Goal: Task Accomplishment & Management: Complete application form

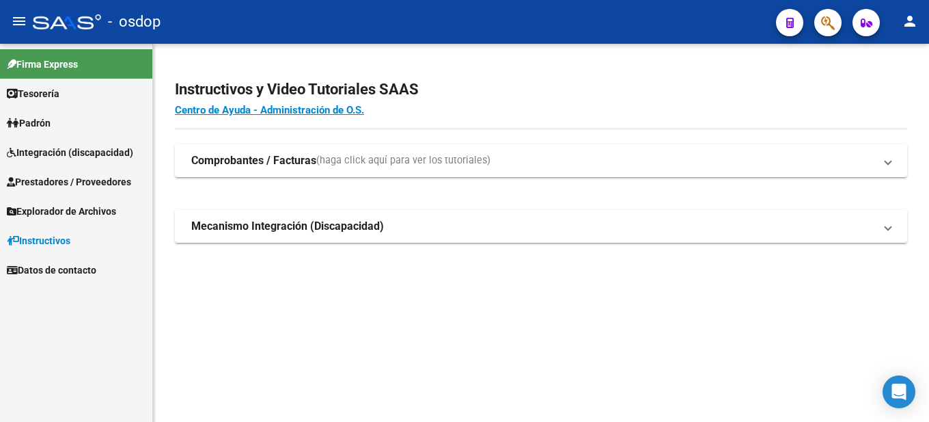
click at [73, 180] on span "Prestadores / Proveedores" at bounding box center [69, 181] width 124 height 15
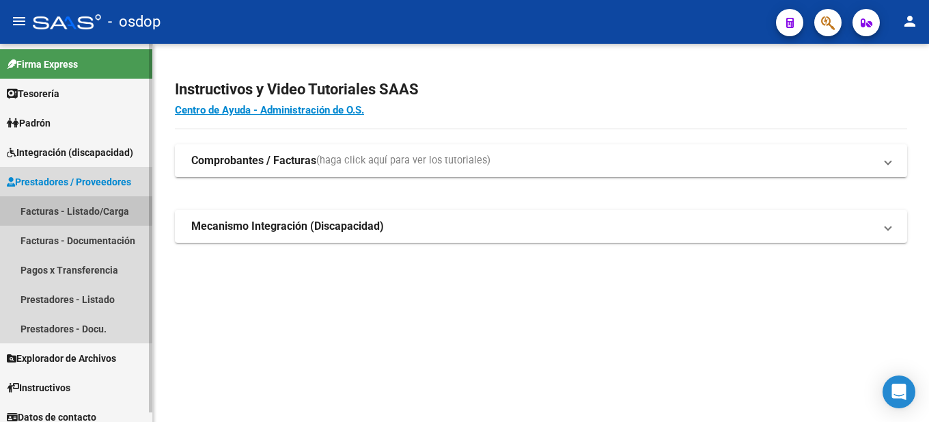
click at [77, 208] on link "Facturas - Listado/Carga" at bounding box center [76, 210] width 152 height 29
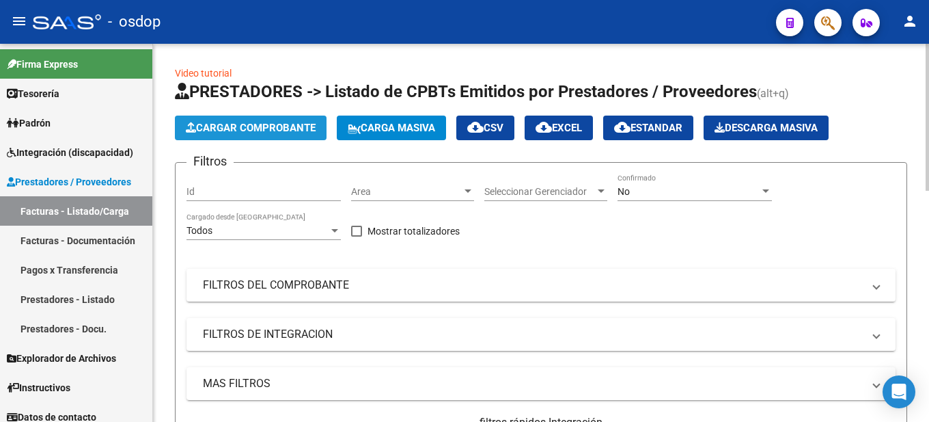
click at [287, 131] on span "Cargar Comprobante" at bounding box center [251, 128] width 130 height 12
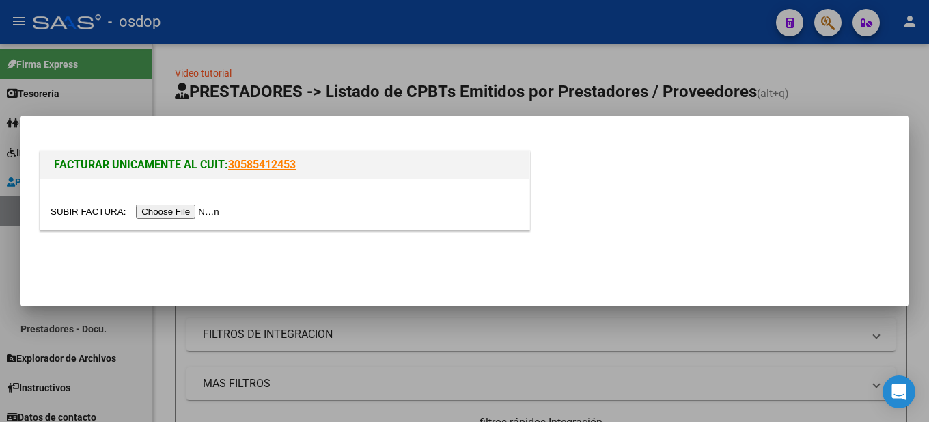
click at [186, 208] on input "file" at bounding box center [137, 211] width 173 height 14
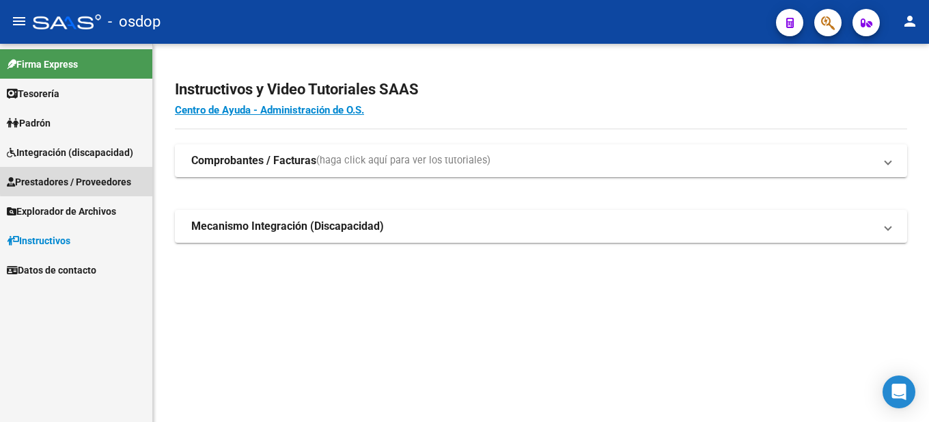
click at [83, 180] on span "Prestadores / Proveedores" at bounding box center [69, 181] width 124 height 15
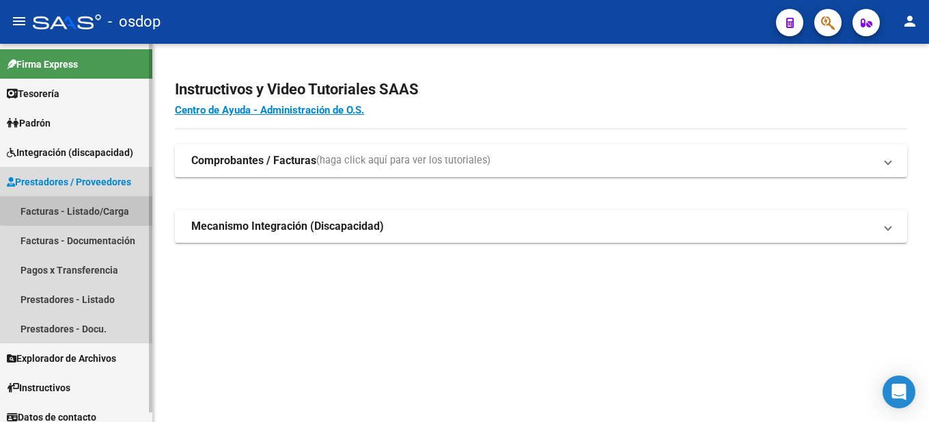
click at [100, 204] on link "Facturas - Listado/Carga" at bounding box center [76, 210] width 152 height 29
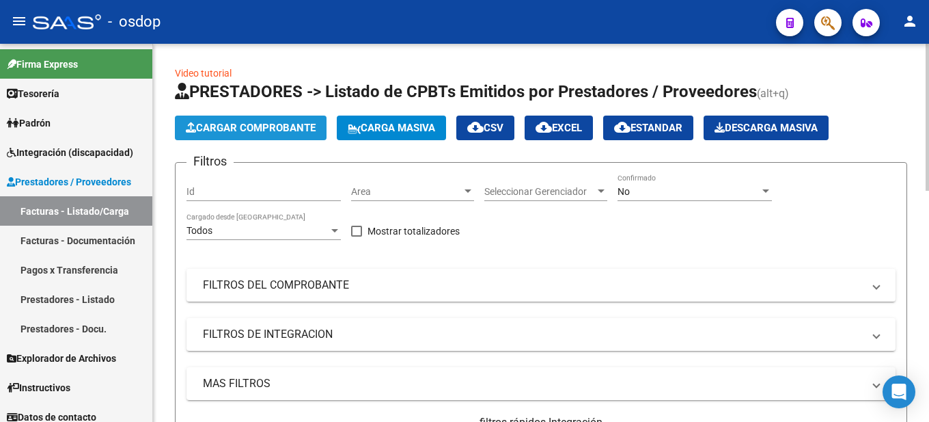
click at [290, 125] on span "Cargar Comprobante" at bounding box center [251, 128] width 130 height 12
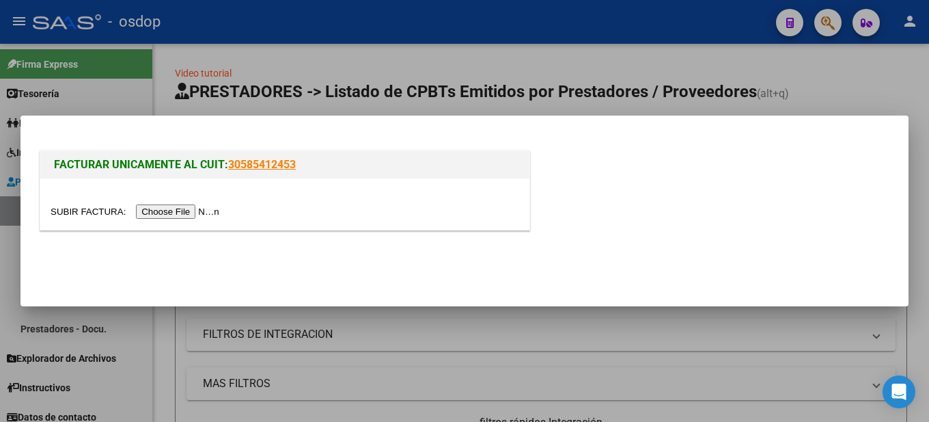
click at [196, 213] on input "file" at bounding box center [137, 211] width 173 height 14
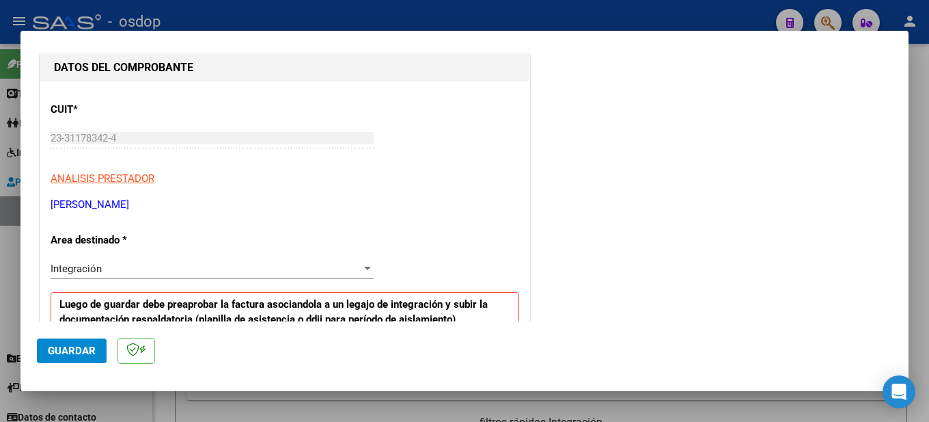
scroll to position [273, 0]
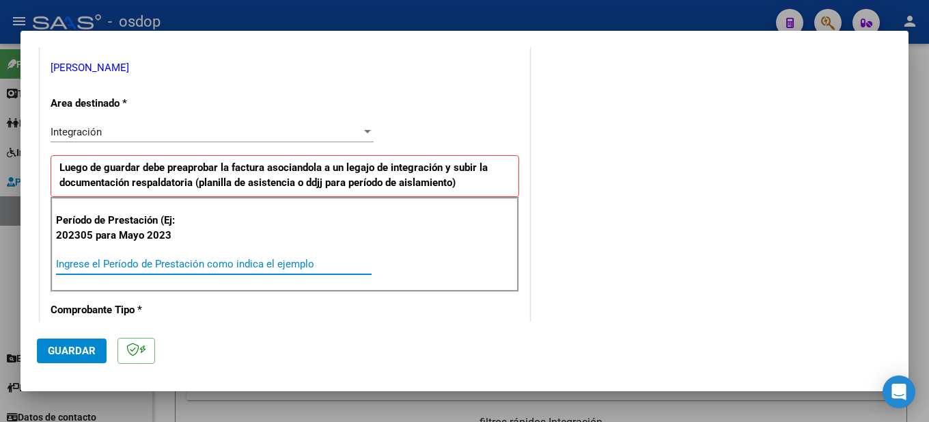
click at [131, 258] on input "Ingrese el Período de Prestación como indica el ejemplo" at bounding box center [214, 264] width 316 height 12
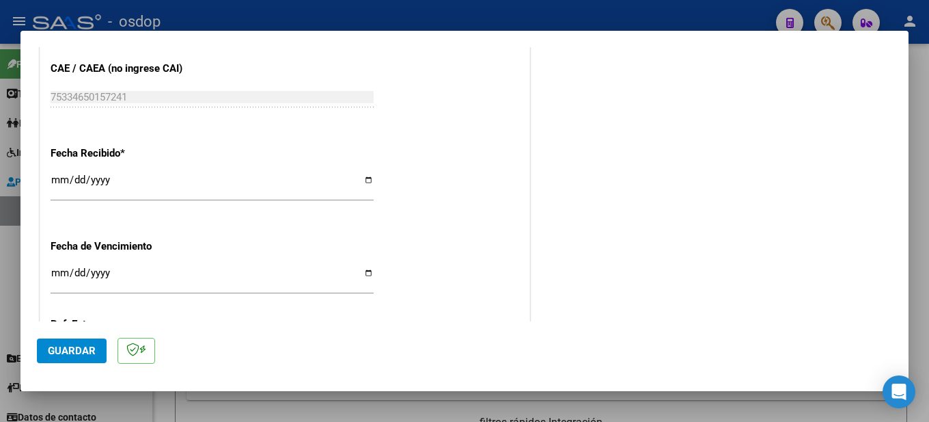
scroll to position [1006, 0]
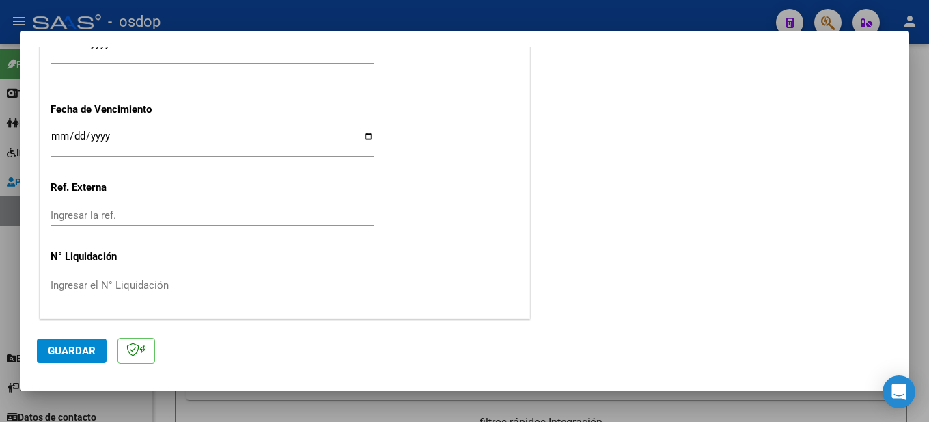
type input "202507"
click at [70, 342] on button "Guardar" at bounding box center [72, 350] width 70 height 25
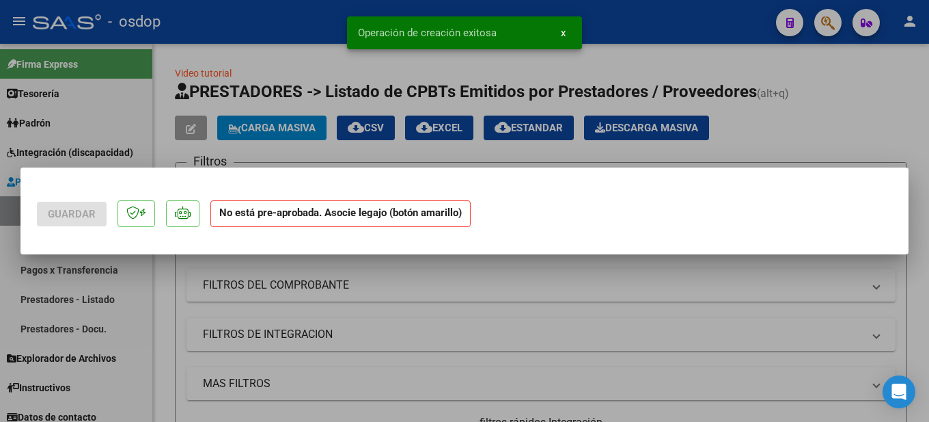
scroll to position [0, 0]
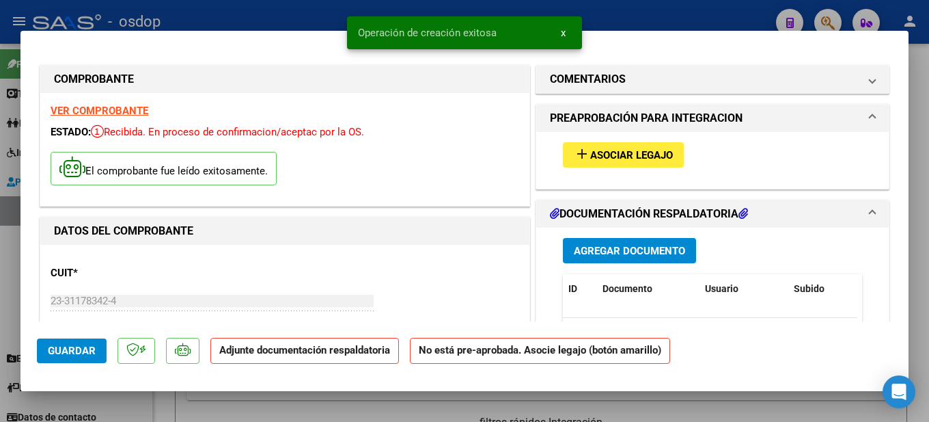
click at [646, 156] on span "Asociar Legajo" at bounding box center [631, 155] width 83 height 12
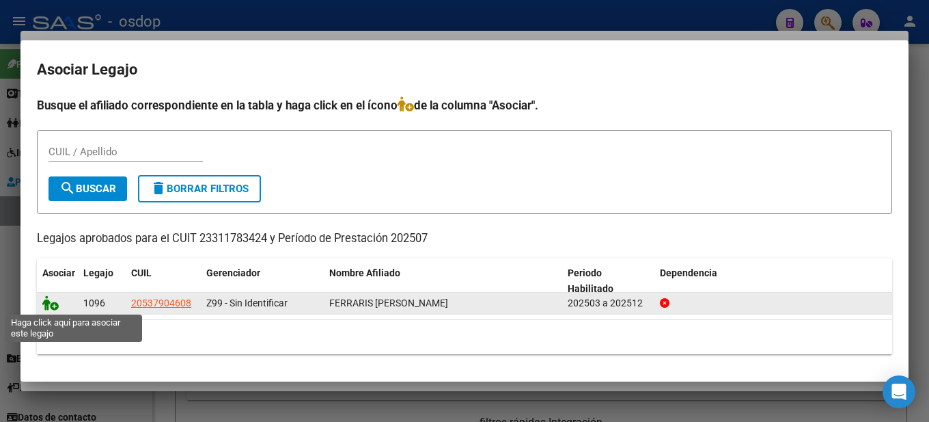
click at [51, 305] on icon at bounding box center [50, 302] width 16 height 15
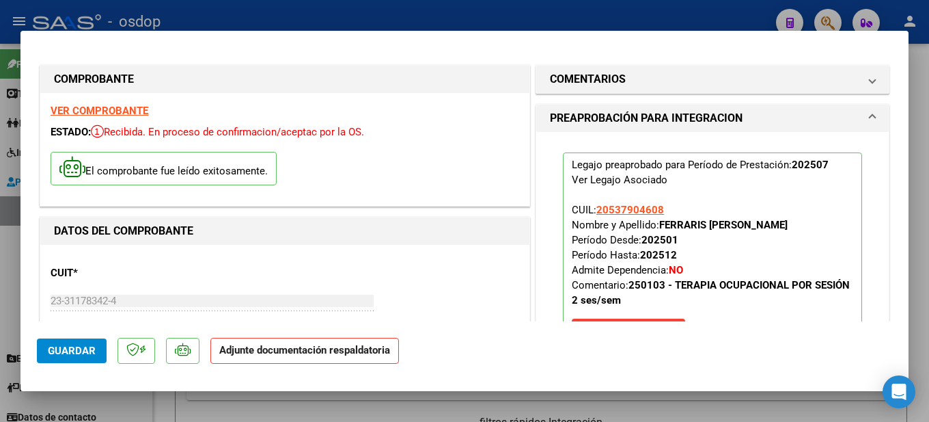
scroll to position [273, 0]
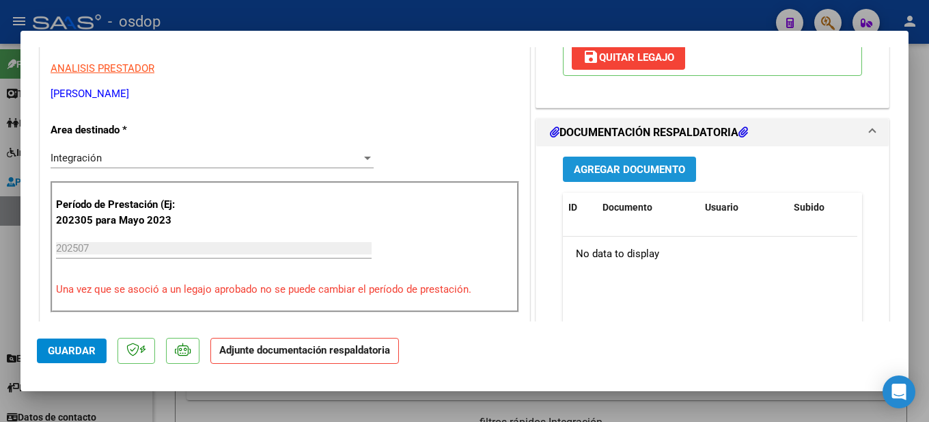
click at [636, 165] on span "Agregar Documento" at bounding box center [629, 169] width 111 height 12
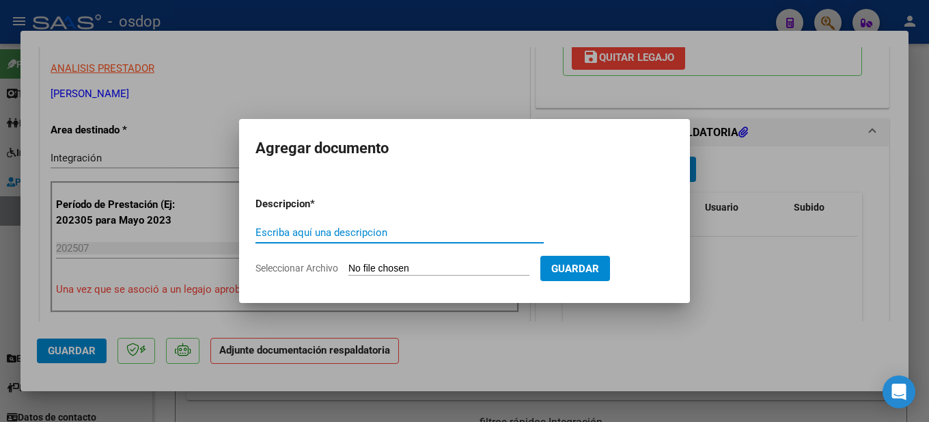
click at [344, 222] on div "Escriba aquí una descripcion" at bounding box center [400, 232] width 288 height 21
click at [415, 232] on input "planilla de asistencia mes de julio, [PERSON_NAME]" at bounding box center [400, 232] width 288 height 12
click at [459, 230] on input "planilla de asistencia mes de julio, [PERSON_NAME]" at bounding box center [400, 232] width 288 height 12
type input "planilla de asistencia mes de julio, [PERSON_NAME]"
click at [427, 262] on input "Seleccionar Archivo" at bounding box center [439, 268] width 181 height 13
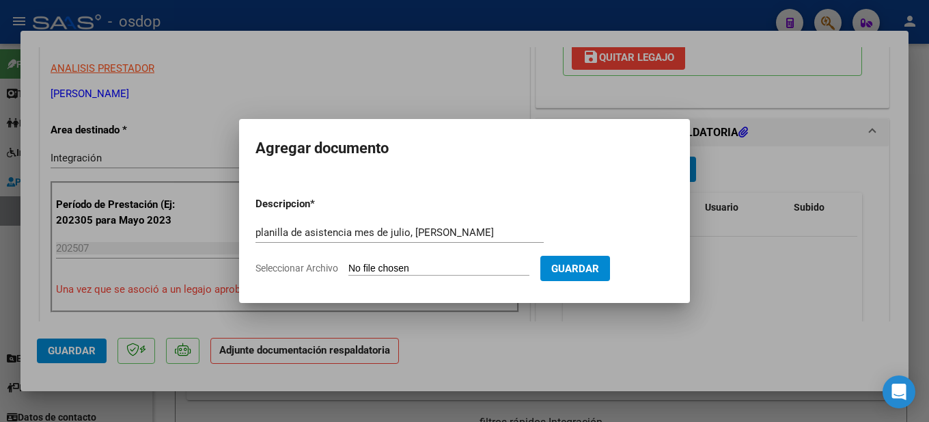
type input "C:\fakepath\asistencia [DATE] [PERSON_NAME].pdf"
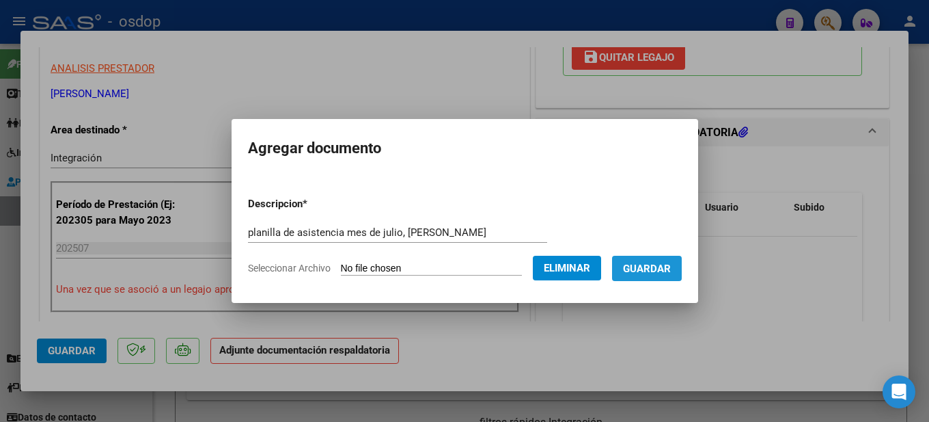
click at [671, 267] on span "Guardar" at bounding box center [647, 268] width 48 height 12
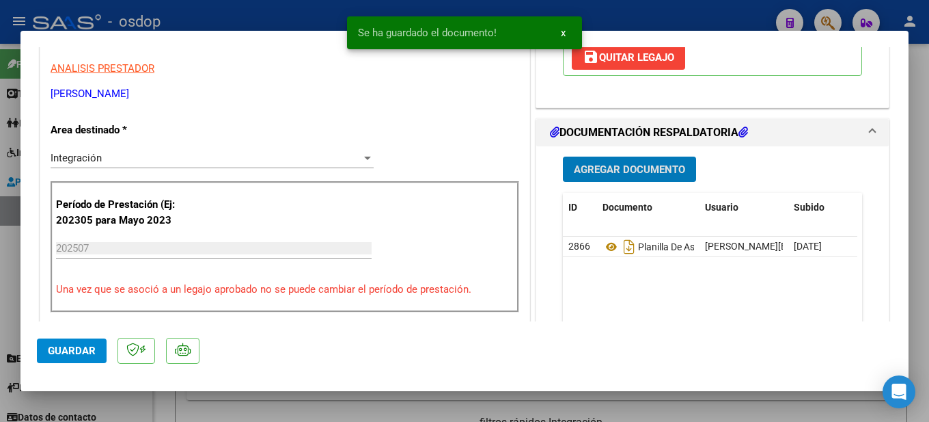
click at [929, 181] on div at bounding box center [464, 211] width 929 height 422
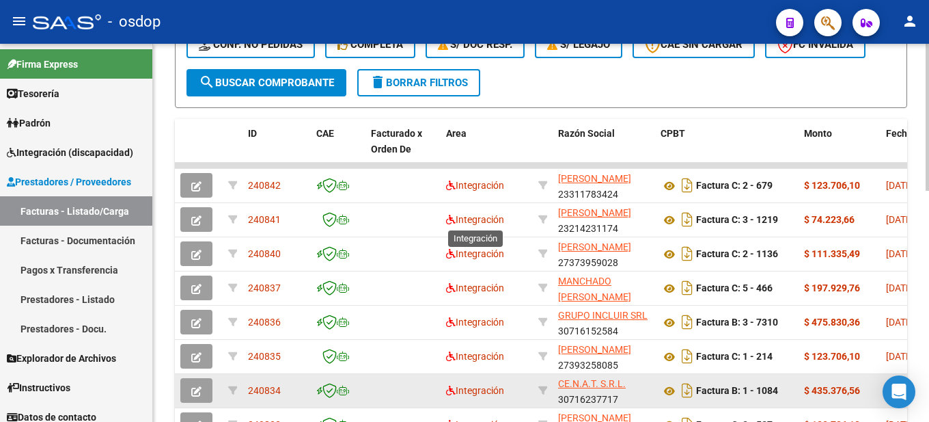
scroll to position [593, 0]
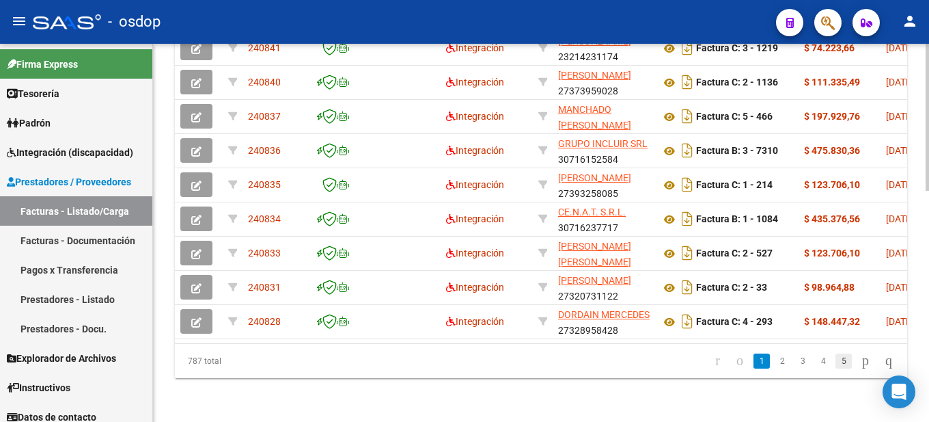
click at [836, 361] on link "5" at bounding box center [844, 360] width 16 height 15
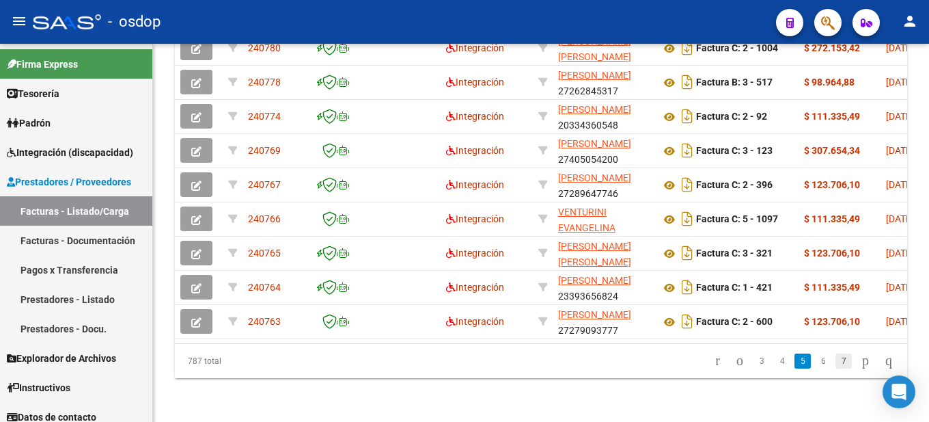
click at [836, 355] on link "7" at bounding box center [844, 360] width 16 height 15
